Goal: Navigation & Orientation: Understand site structure

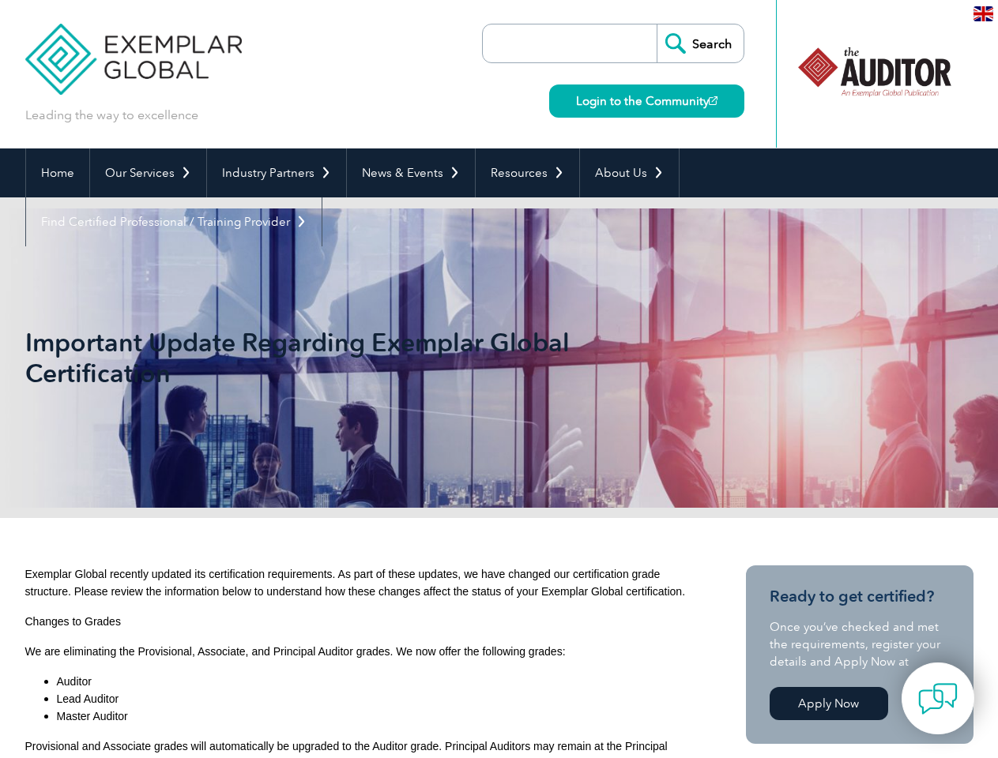
click at [499, 379] on h1 "Important Update Regarding Exemplar Global Certification" at bounding box center [328, 358] width 607 height 62
click at [147, 173] on link "Our Services" at bounding box center [148, 173] width 116 height 49
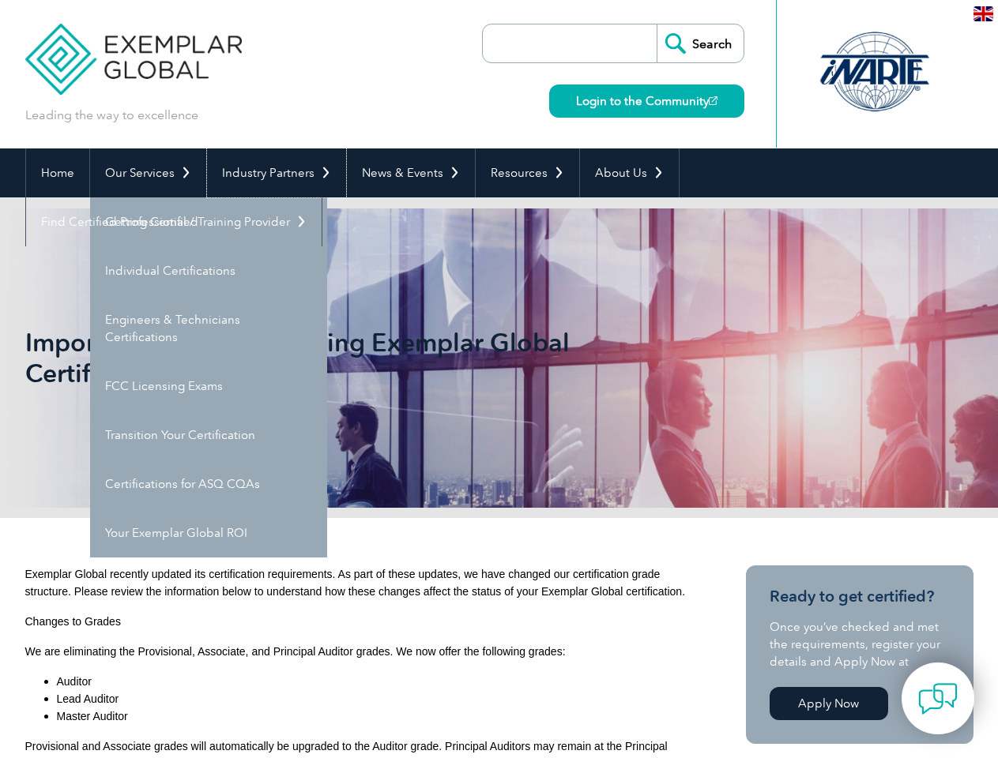
click at [273, 173] on link "Industry Partners" at bounding box center [276, 173] width 139 height 49
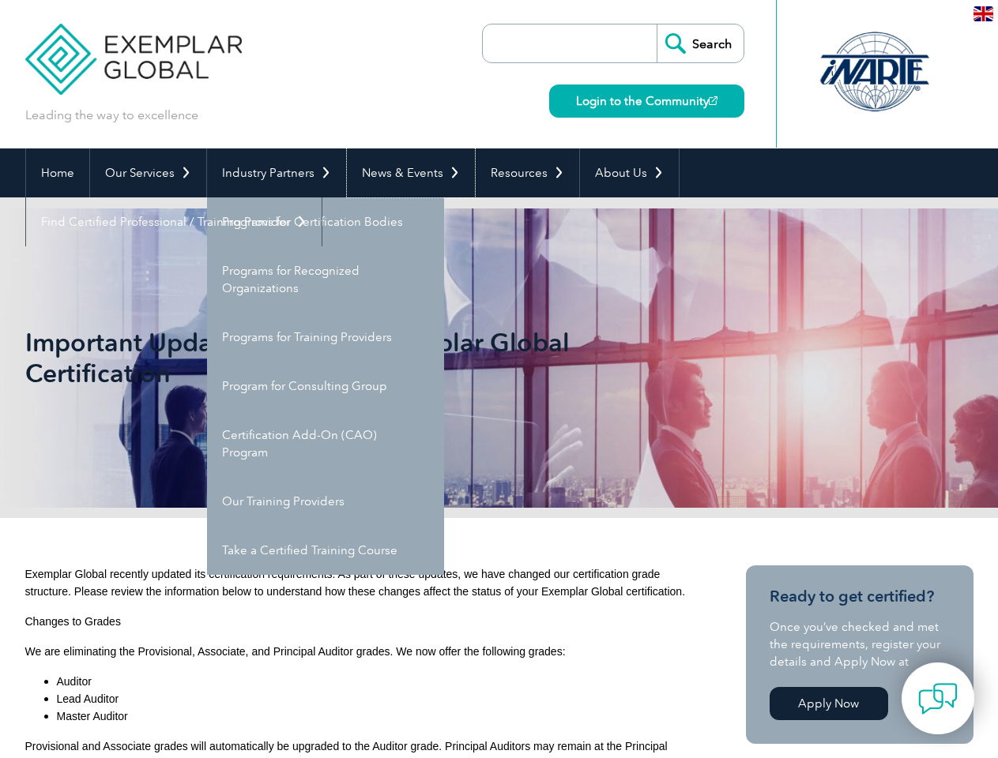
click at [406, 173] on link "News & Events" at bounding box center [411, 173] width 128 height 49
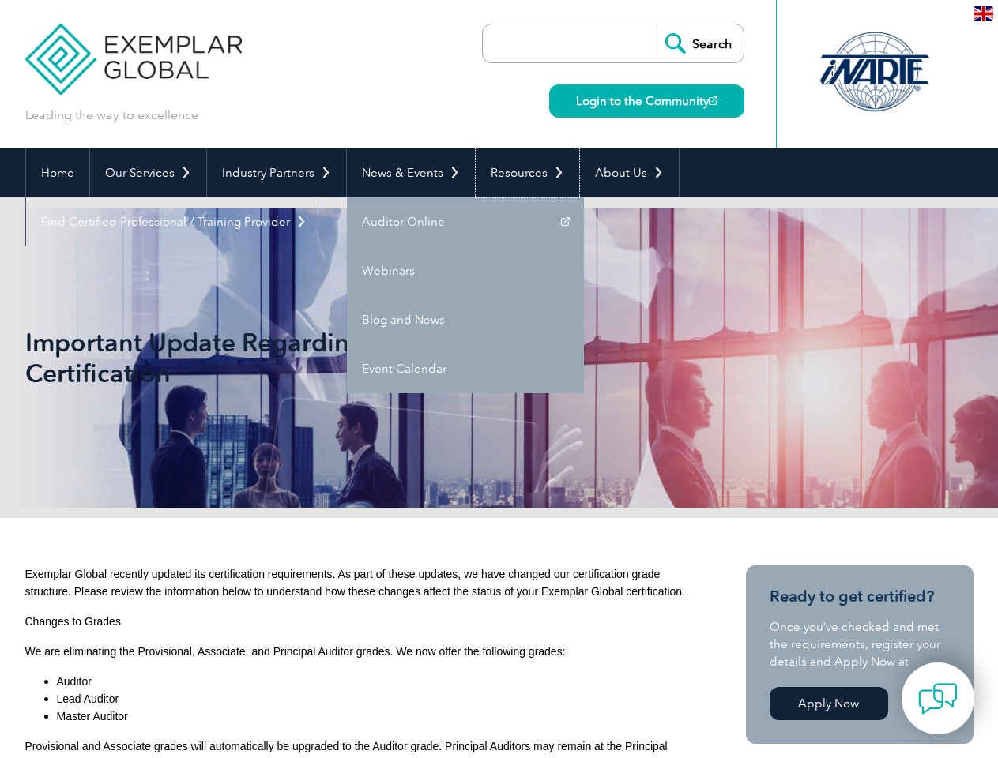
click at [521, 173] on link "Resources" at bounding box center [528, 173] width 104 height 49
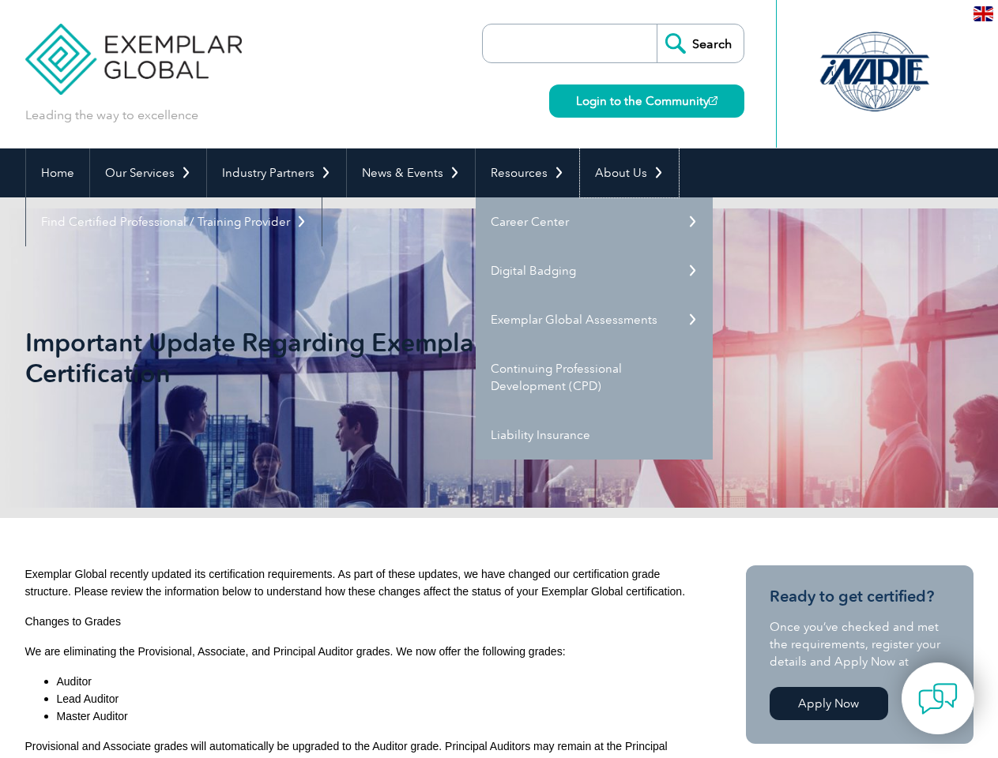
click at [621, 173] on link "About Us" at bounding box center [629, 173] width 99 height 49
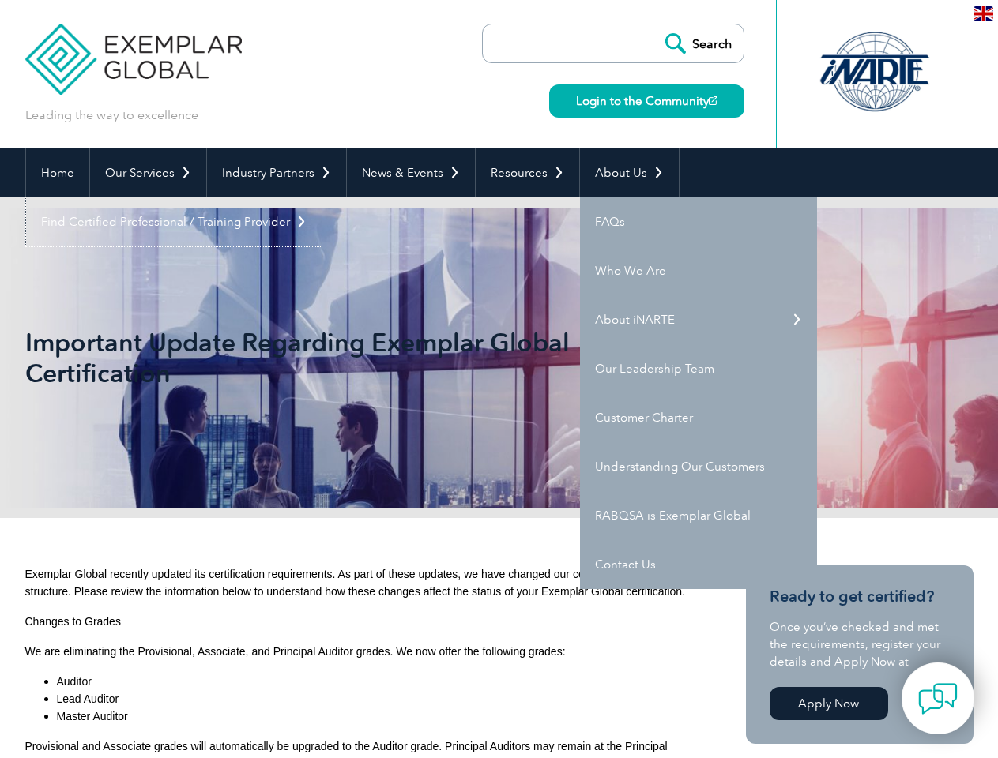
click at [322, 198] on link "Find Certified Professional / Training Provider" at bounding box center [173, 222] width 295 height 49
click at [938, 698] on img at bounding box center [938, 699] width 40 height 40
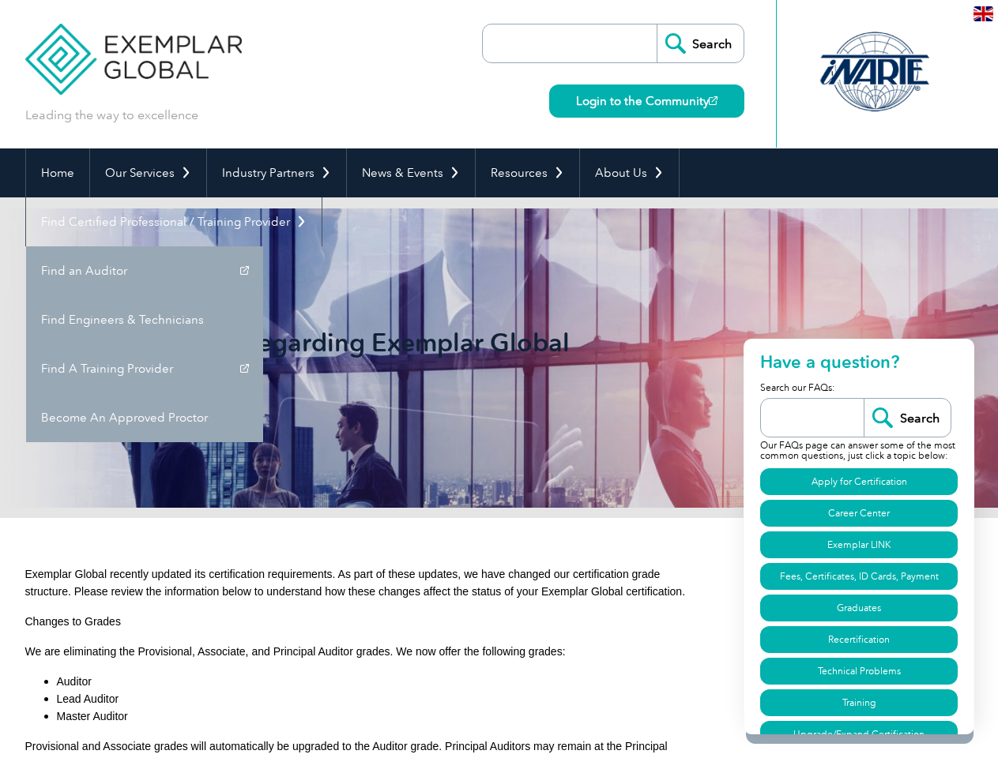
click at [983, 13] on img at bounding box center [983, 13] width 20 height 15
